Goal: Task Accomplishment & Management: Manage account settings

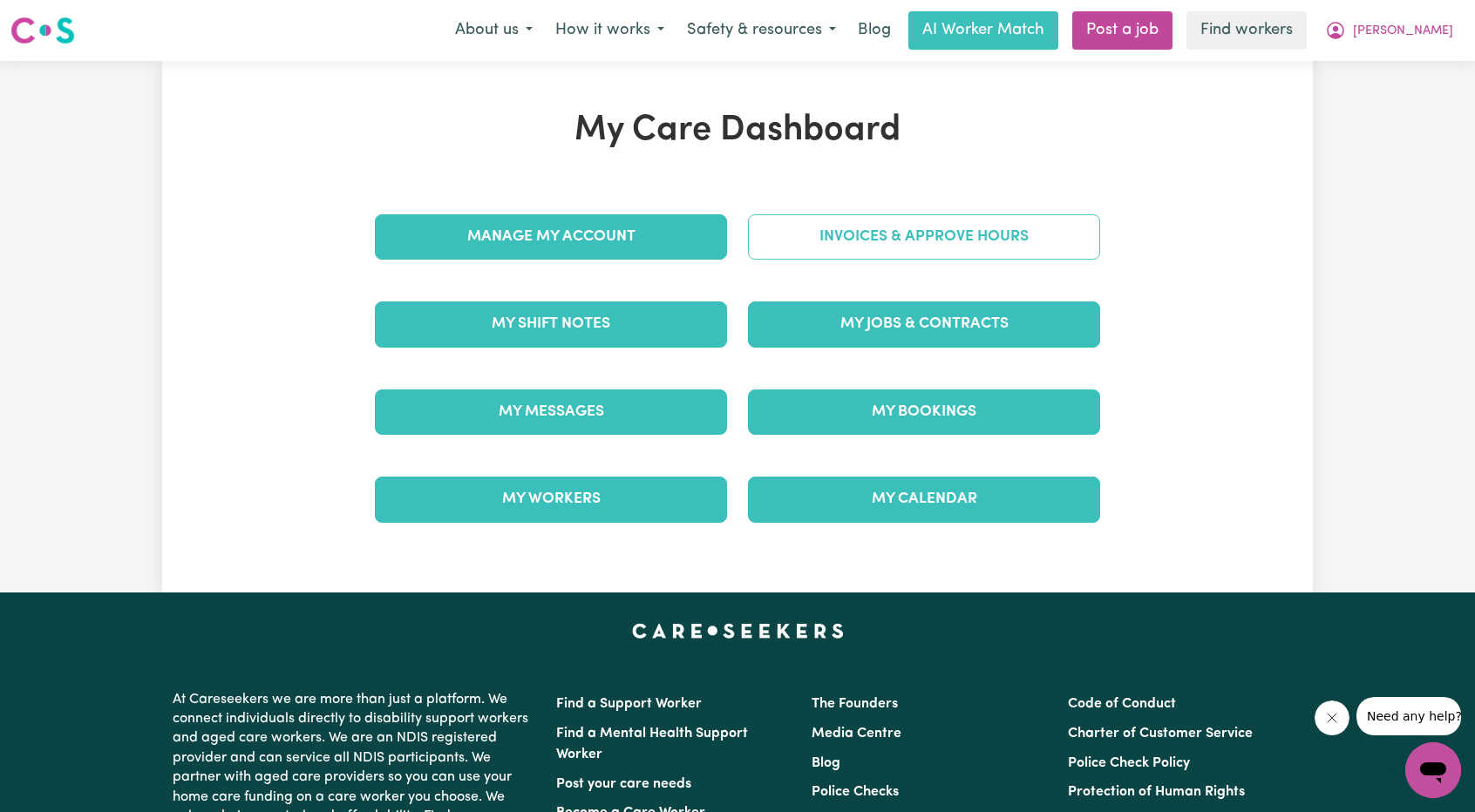
click at [854, 257] on link "Invoices & Approve Hours" at bounding box center [924, 237] width 352 height 45
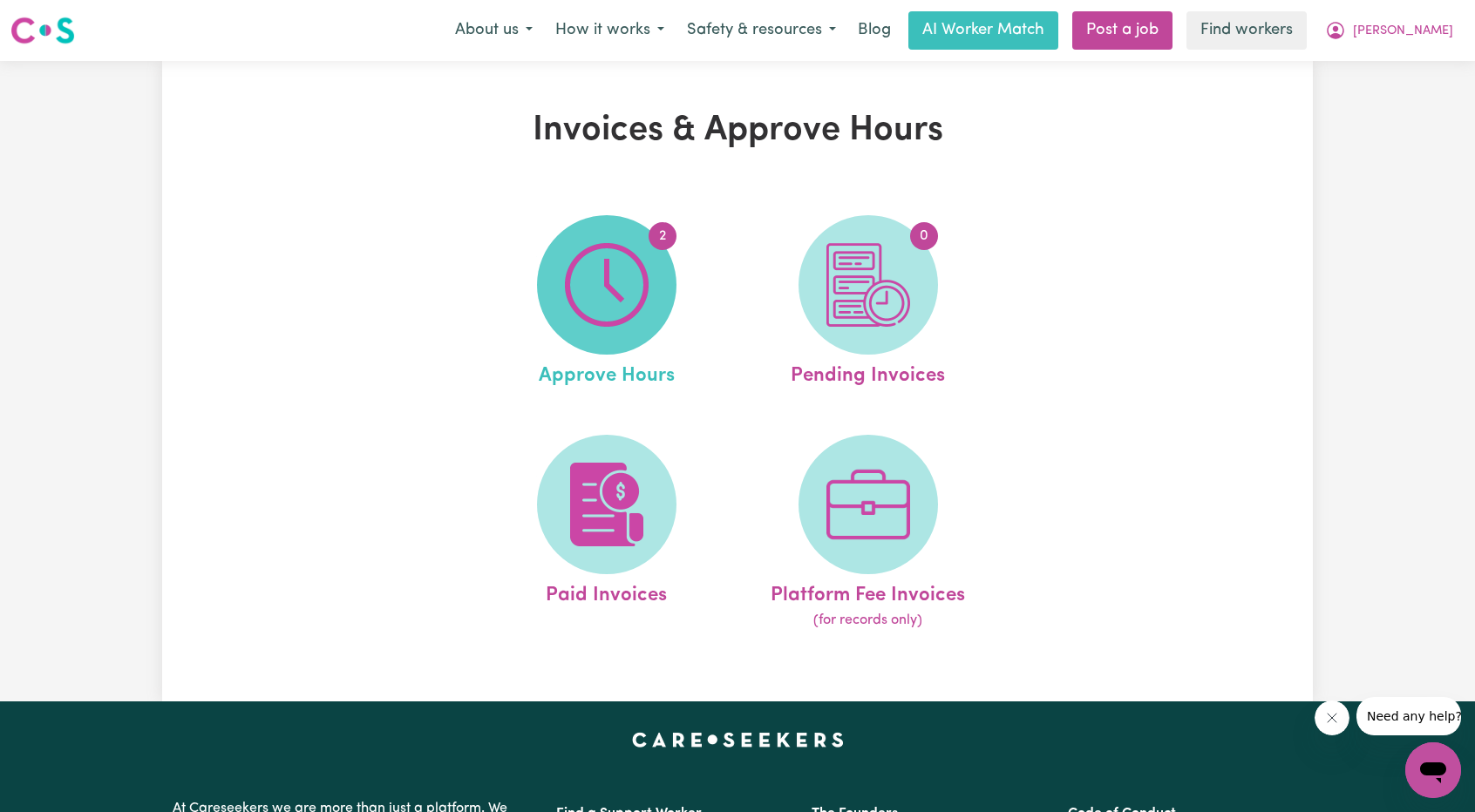
click at [597, 317] on img at bounding box center [606, 284] width 84 height 84
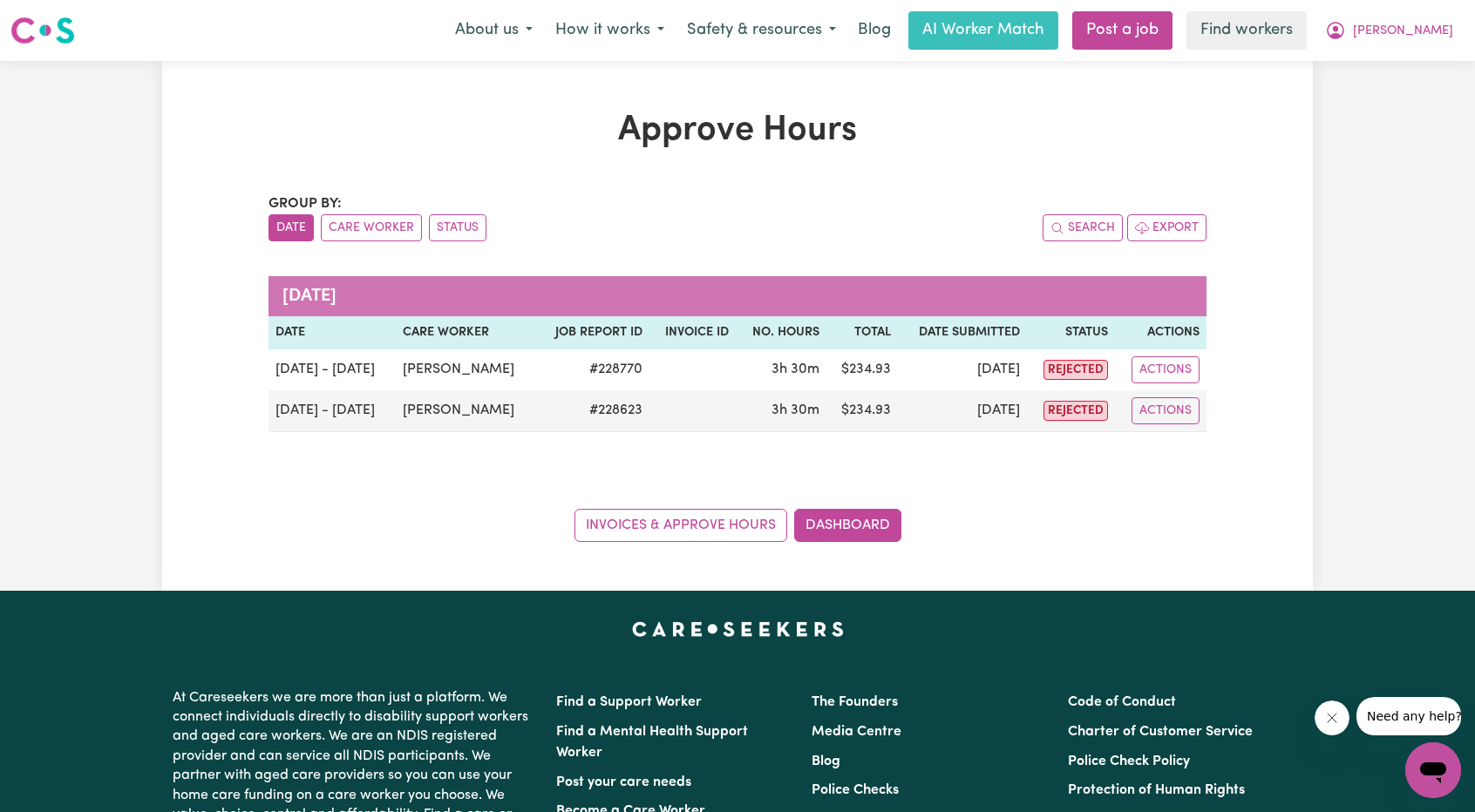
click at [1249, 188] on div "Approve Hours Group by: Date Care Worker Status Search Export [DATE] Date Care …" at bounding box center [738, 326] width 1151 height 432
click at [1421, 29] on button "[PERSON_NAME]" at bounding box center [1389, 31] width 151 height 37
drag, startPoint x: 1409, startPoint y: 48, endPoint x: 1398, endPoint y: 55, distance: 13.0
click at [1398, 55] on link "My Dashboard" at bounding box center [1395, 68] width 138 height 33
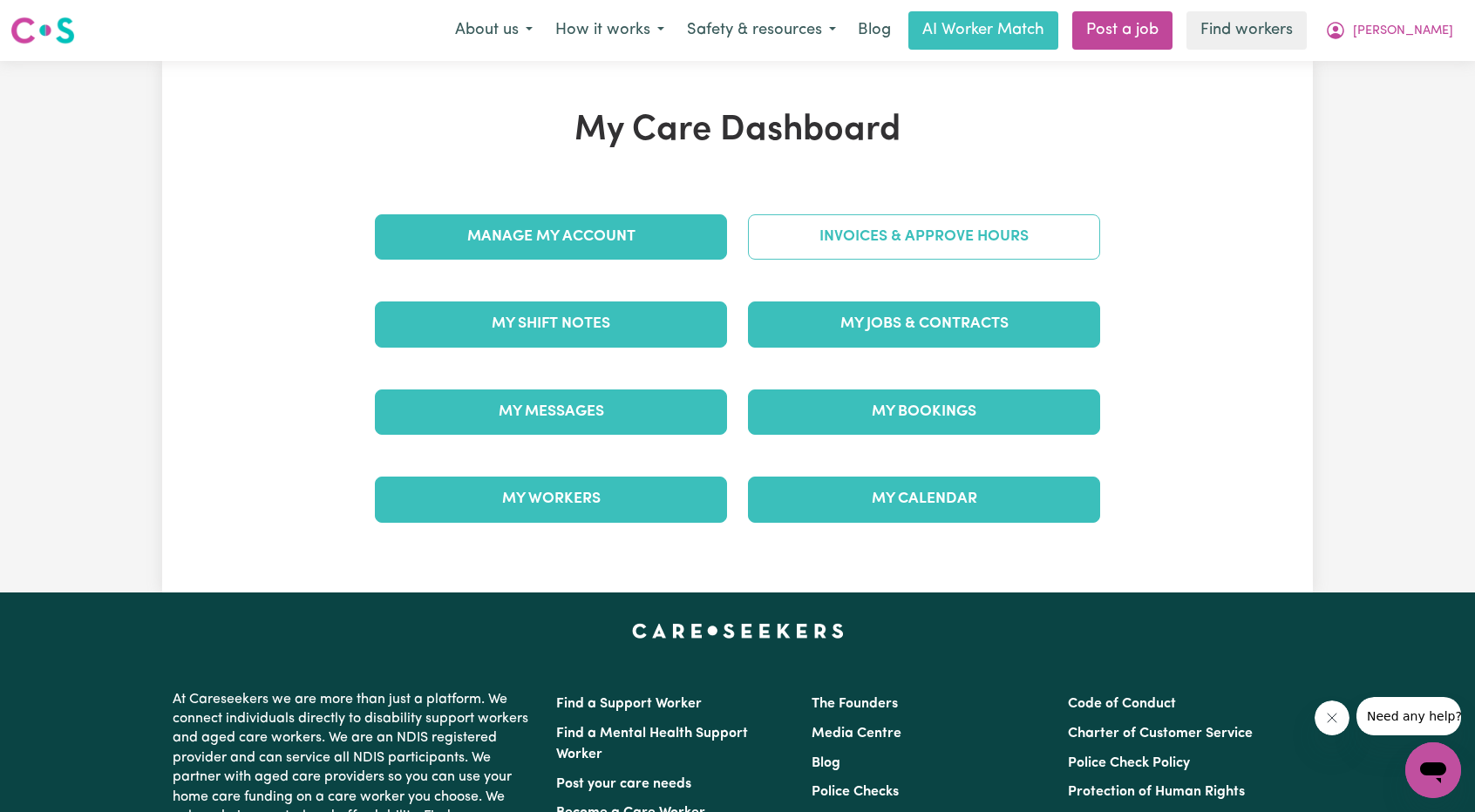
click at [871, 238] on link "Invoices & Approve Hours" at bounding box center [924, 237] width 352 height 45
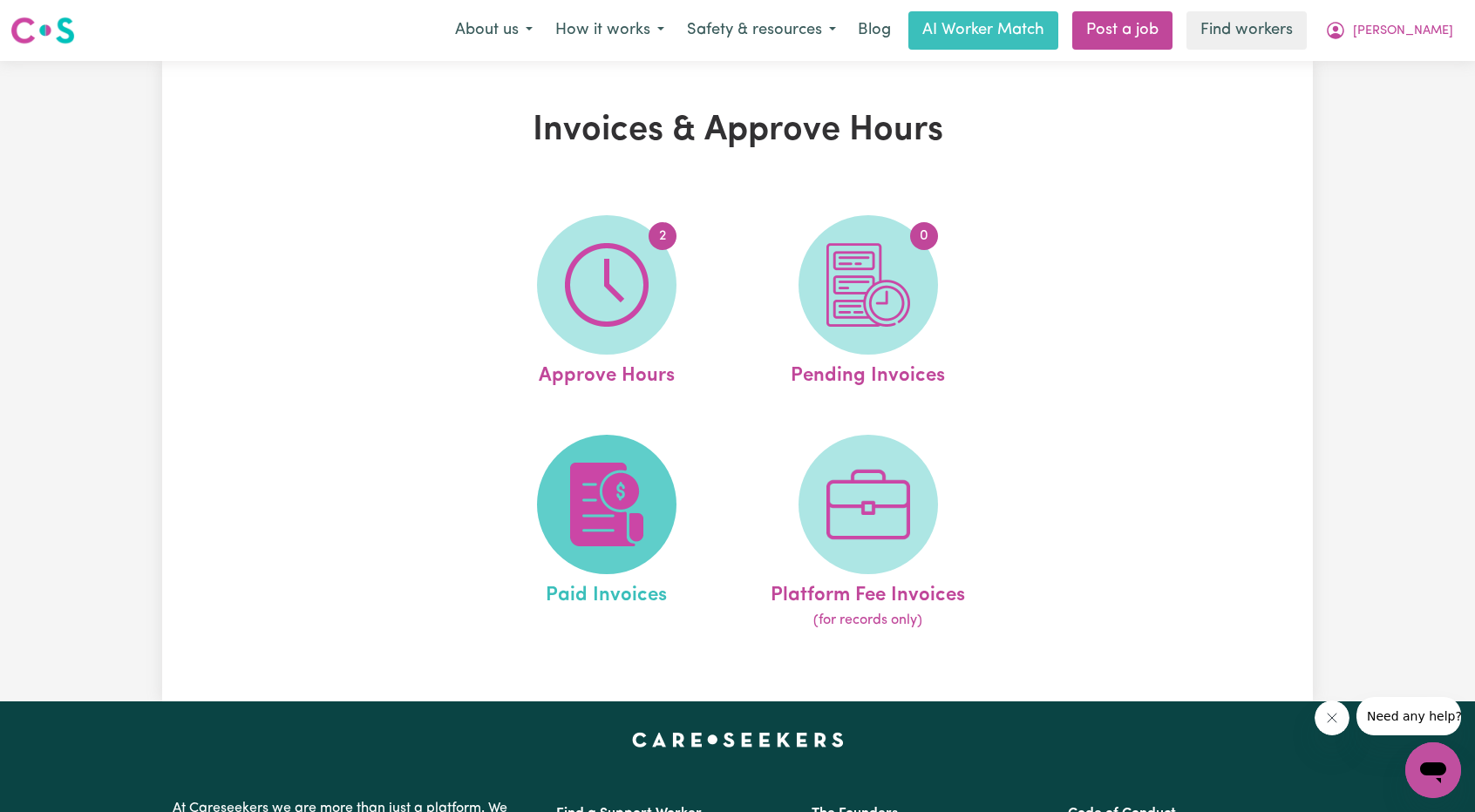
click at [648, 464] on span at bounding box center [606, 504] width 140 height 140
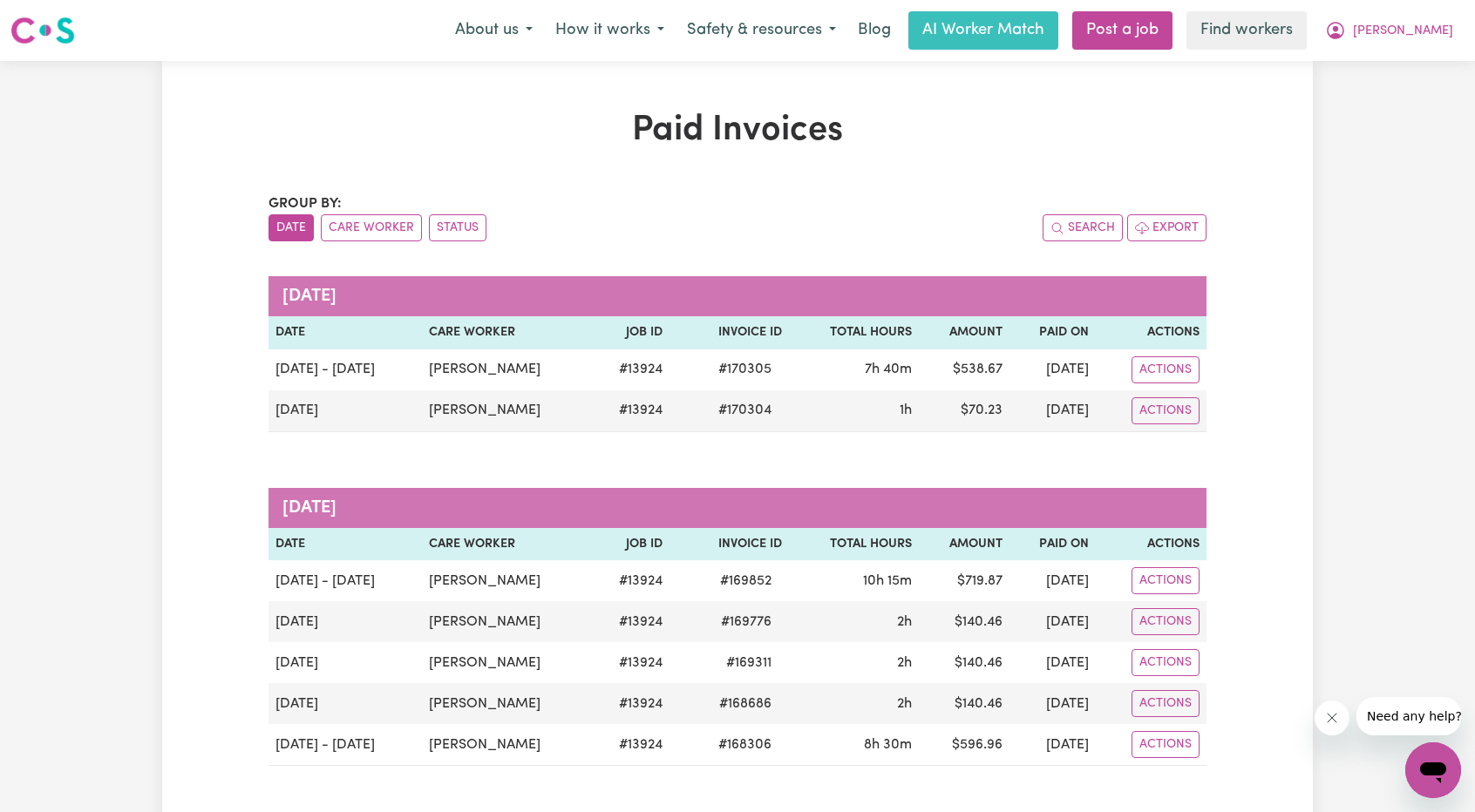
drag, startPoint x: 1403, startPoint y: 50, endPoint x: 1407, endPoint y: 41, distance: 9.8
click at [1406, 46] on div "Menu About us How it works Safety & resources Blog AI Worker Match Post a job F…" at bounding box center [738, 31] width 1475 height 41
click at [1344, 38] on icon "My Account" at bounding box center [1335, 30] width 17 height 17
click at [1389, 97] on link "Logout" at bounding box center [1395, 100] width 138 height 33
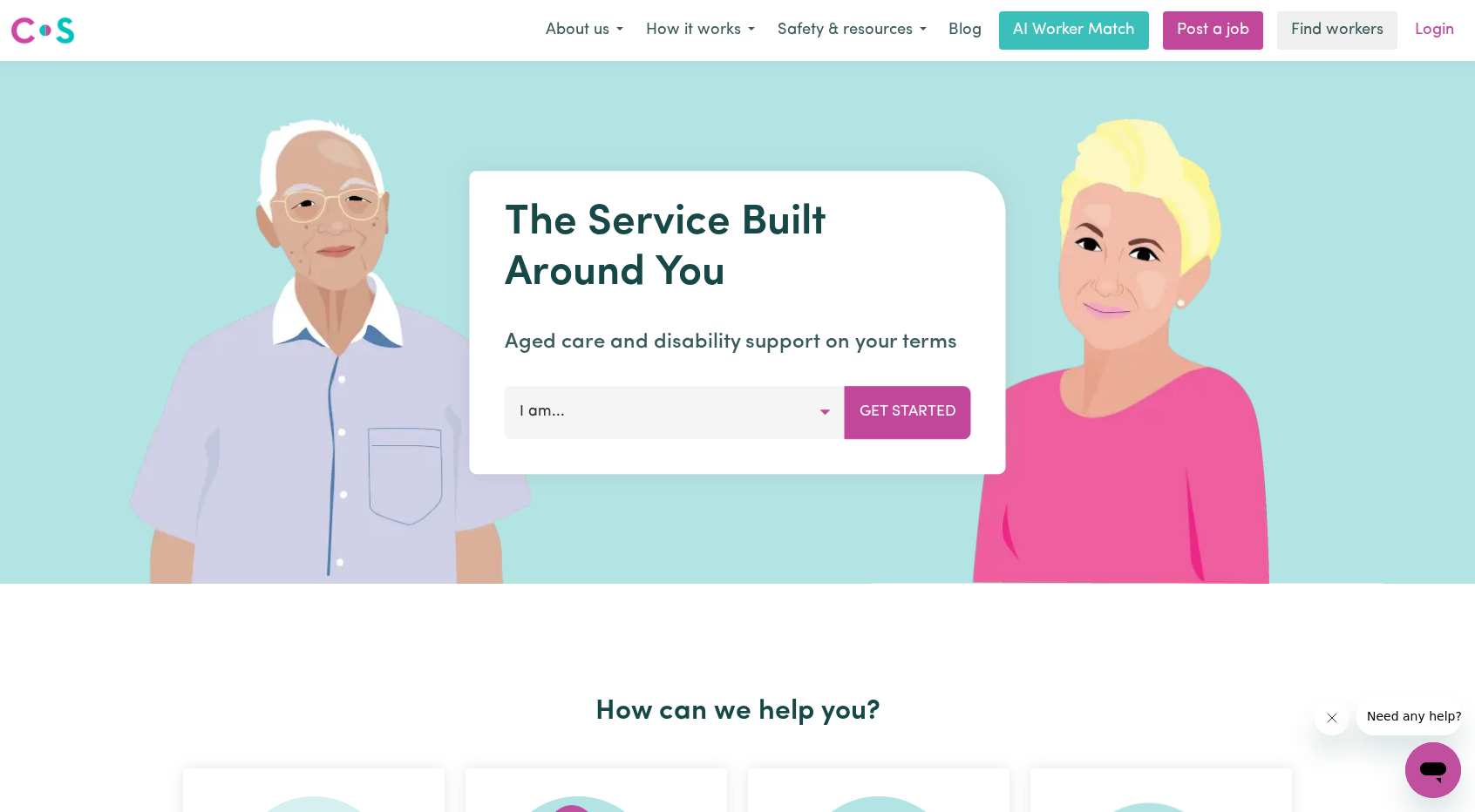
click at [1430, 24] on link "Login" at bounding box center [1434, 31] width 60 height 39
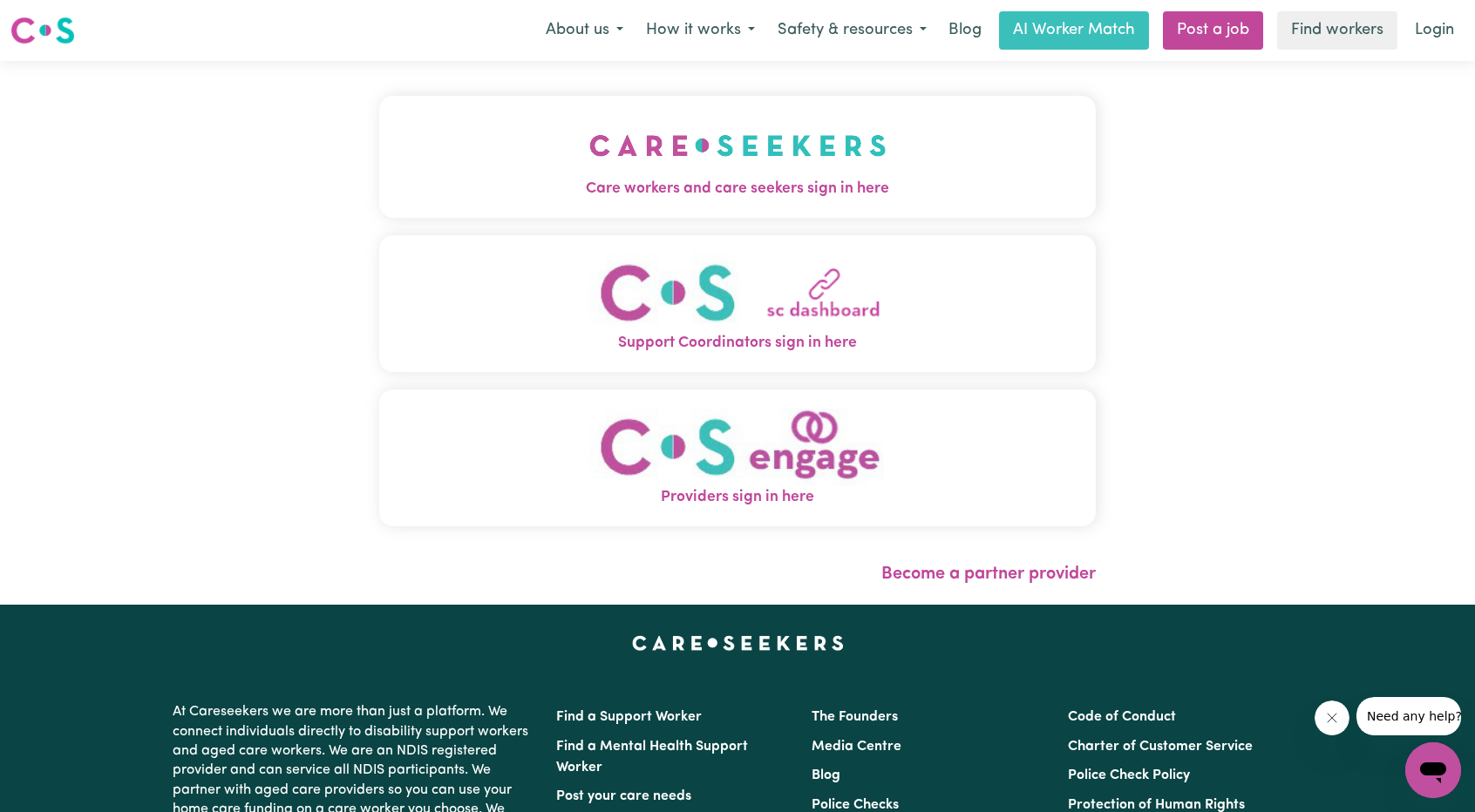
click at [797, 177] on button "Care workers and care seekers sign in here" at bounding box center [738, 158] width 717 height 122
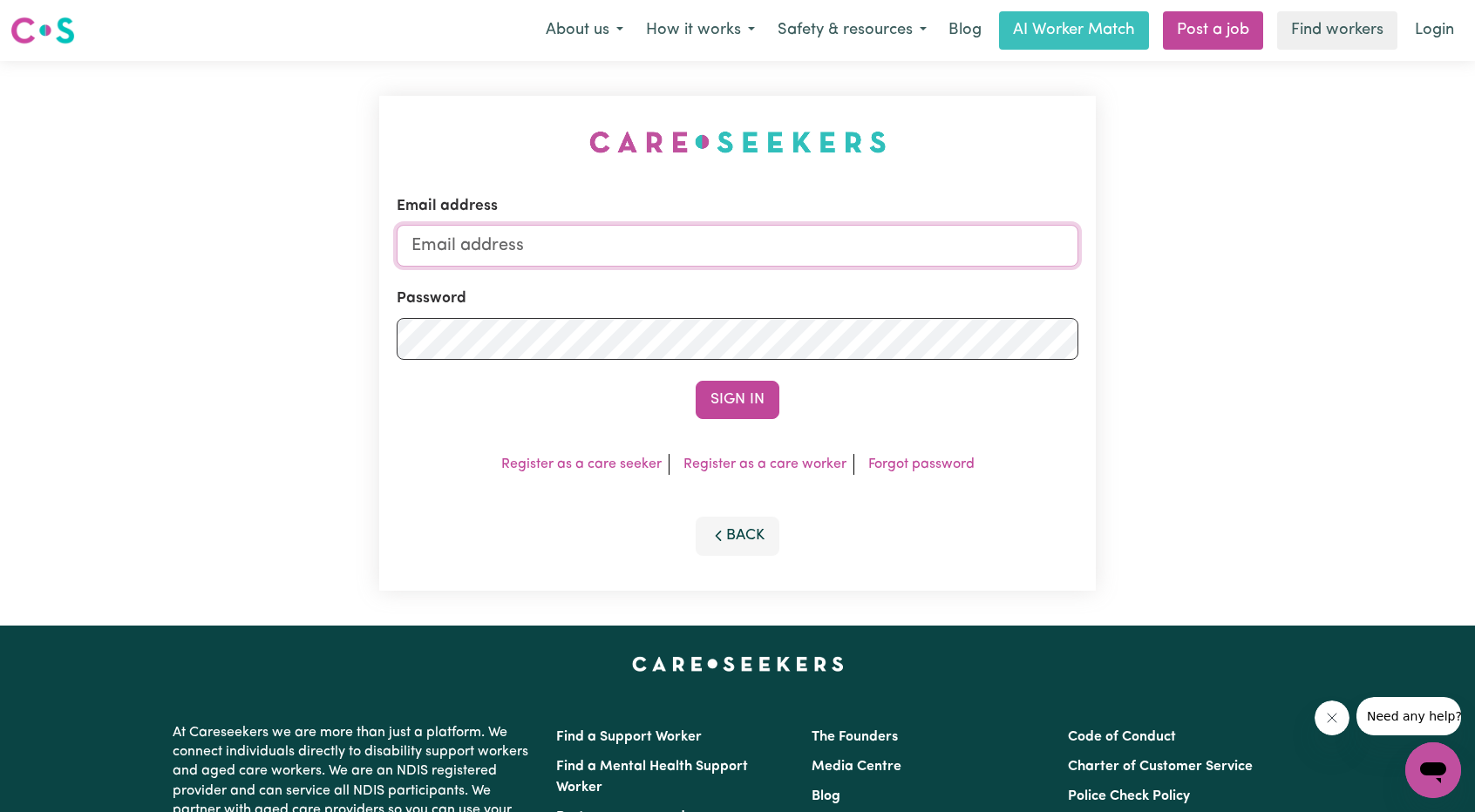
click at [787, 239] on input "Email address" at bounding box center [738, 246] width 682 height 41
drag, startPoint x: 503, startPoint y: 249, endPoint x: 826, endPoint y: 243, distance: 323.1
click at [826, 243] on input "[EMAIL_ADDRESS][PERSON_NAME][DOMAIN_NAME]" at bounding box center [738, 246] width 682 height 41
type input "[EMAIL_ADDRESS][DOMAIN_NAME]"
click at [756, 403] on button "Sign In" at bounding box center [738, 400] width 84 height 39
